Goal: Transaction & Acquisition: Purchase product/service

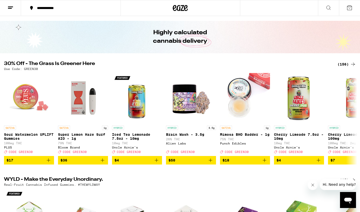
scroll to position [11, 0]
click at [331, 64] on div "(156)" at bounding box center [347, 64] width 19 height 6
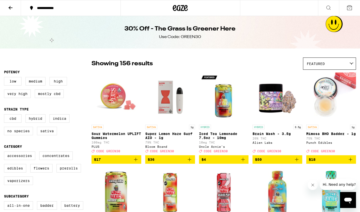
click at [273, 68] on div "Showing 156 results Featured Featured Price: Low to High Price: High to Low" at bounding box center [224, 64] width 265 height 12
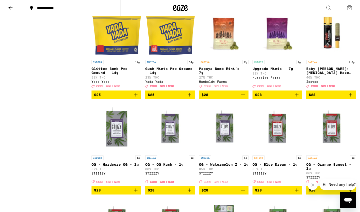
scroll to position [1308, 0]
click at [243, 97] on icon "Add to bag" at bounding box center [243, 95] width 4 height 4
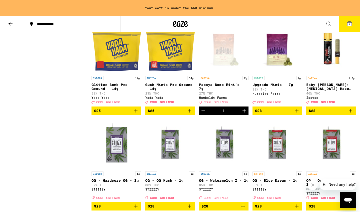
click at [298, 114] on icon "Add to bag" at bounding box center [297, 111] width 6 height 6
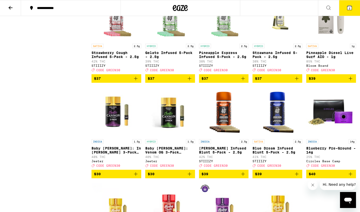
scroll to position [2472, 0]
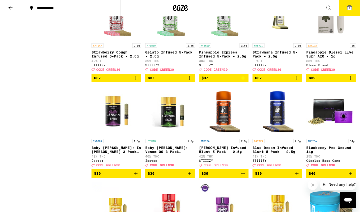
click at [331, 8] on button "2" at bounding box center [349, 8] width 21 height 16
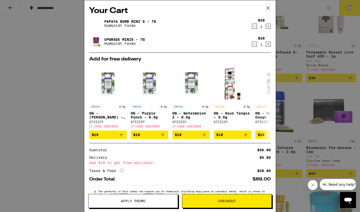
click at [120, 199] on button "Apply Promo" at bounding box center [133, 201] width 90 height 14
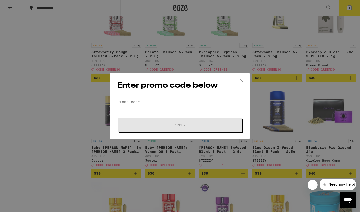
click at [131, 101] on input "Promo Code" at bounding box center [180, 102] width 126 height 8
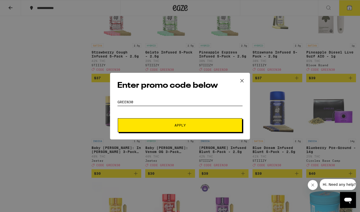
type input "green30"
click at [162, 125] on span "Apply" at bounding box center [180, 126] width 90 height 4
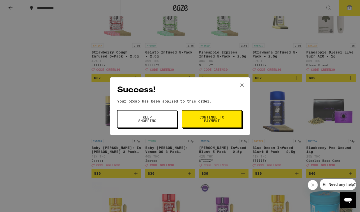
click at [218, 120] on span "Continue to payment" at bounding box center [212, 119] width 26 height 7
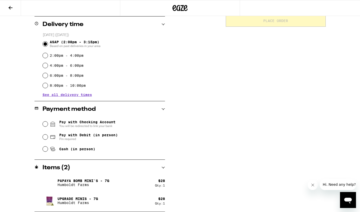
scroll to position [123, 0]
click at [46, 138] on input "Pay with Debit (in person) Pin required" at bounding box center [45, 137] width 5 height 5
radio input "true"
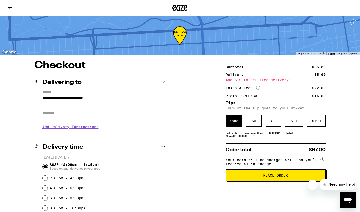
scroll to position [0, 0]
click at [316, 121] on div "Other" at bounding box center [316, 121] width 19 height 12
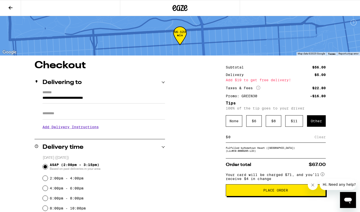
click at [232, 139] on input at bounding box center [271, 137] width 87 height 5
type input "2"
click at [321, 139] on div "Save" at bounding box center [321, 137] width 9 height 11
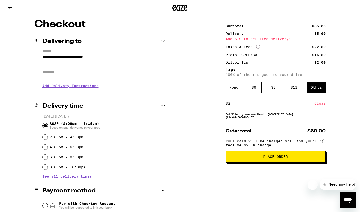
scroll to position [42, 0]
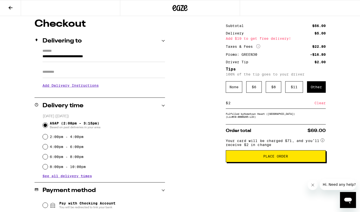
click at [231, 105] on input "2" at bounding box center [271, 103] width 87 height 5
type input "3"
click at [323, 105] on div "Save" at bounding box center [321, 103] width 9 height 11
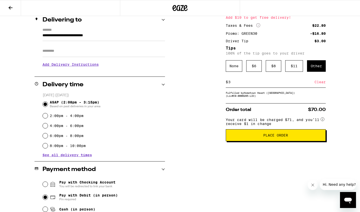
scroll to position [61, 0]
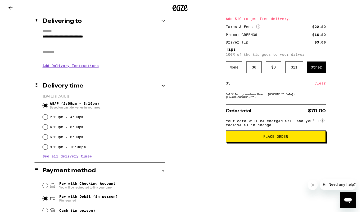
click at [281, 138] on span "Place Order" at bounding box center [275, 137] width 25 height 4
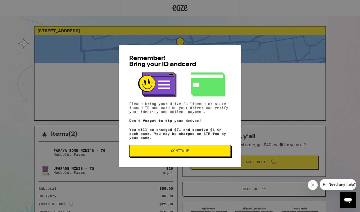
click at [185, 153] on span "Continue" at bounding box center [180, 151] width 18 height 4
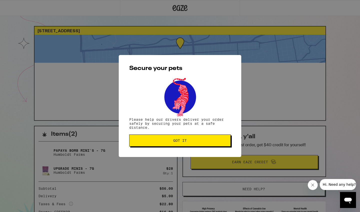
click at [184, 141] on span "Got it" at bounding box center [180, 141] width 14 height 4
